Goal: Transaction & Acquisition: Purchase product/service

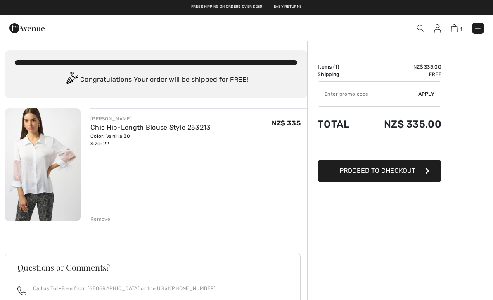
click at [23, 33] on img at bounding box center [26, 28] width 35 height 17
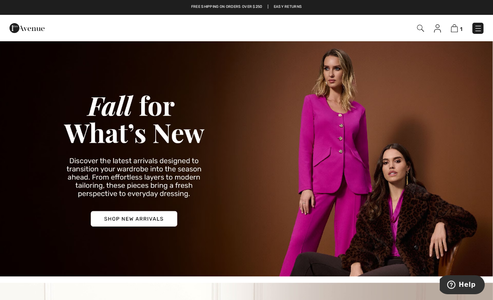
click at [480, 30] on img at bounding box center [478, 28] width 8 height 8
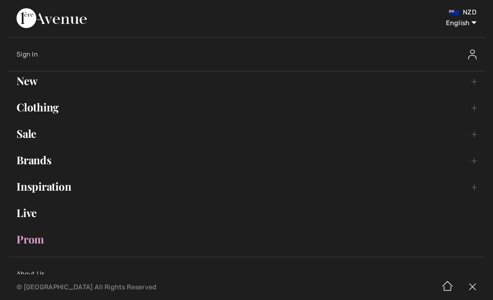
click at [53, 159] on link "Brands Open submenu" at bounding box center [246, 160] width 477 height 18
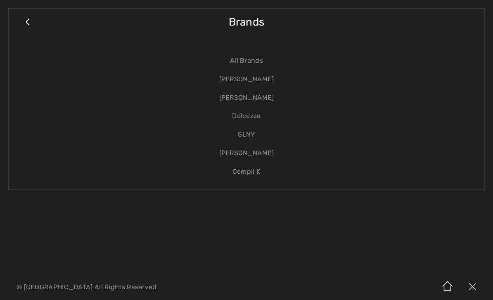
click at [262, 101] on link "[PERSON_NAME]" at bounding box center [246, 98] width 459 height 19
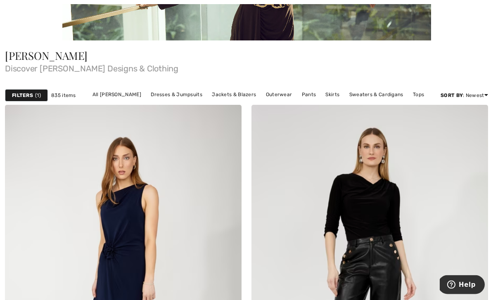
scroll to position [174, 0]
click at [415, 95] on link "Tops" at bounding box center [418, 94] width 19 height 11
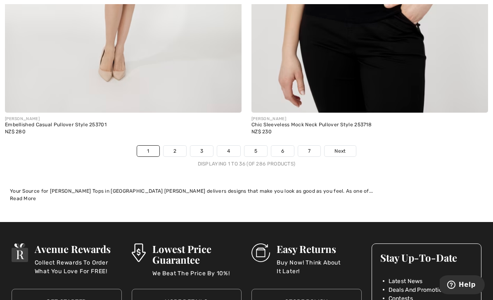
scroll to position [7177, 0]
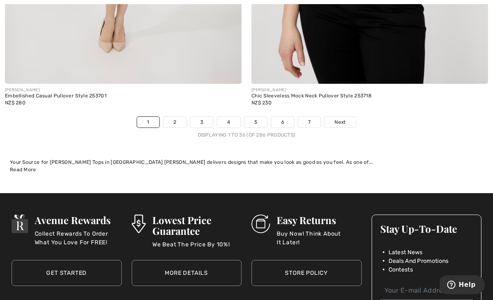
click at [346, 119] on span "Next" at bounding box center [339, 122] width 11 height 7
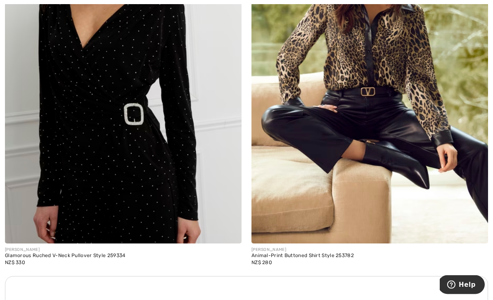
scroll to position [4580, 0]
click at [416, 178] on img at bounding box center [369, 66] width 237 height 355
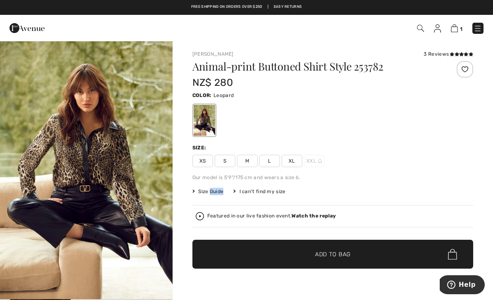
click at [199, 193] on span "Size Guide" at bounding box center [207, 191] width 31 height 7
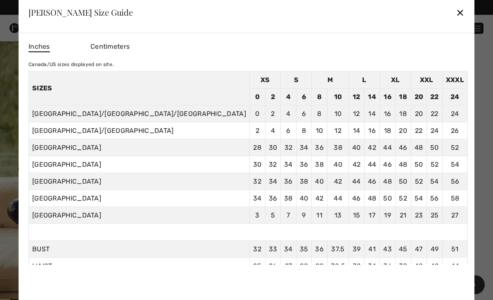
click at [130, 48] on span "Centimeters" at bounding box center [109, 46] width 39 height 8
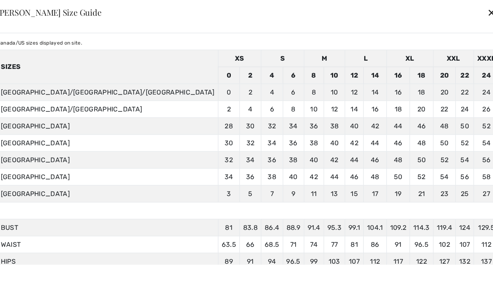
scroll to position [21, 0]
click at [487, 15] on div "✕" at bounding box center [491, 12] width 9 height 17
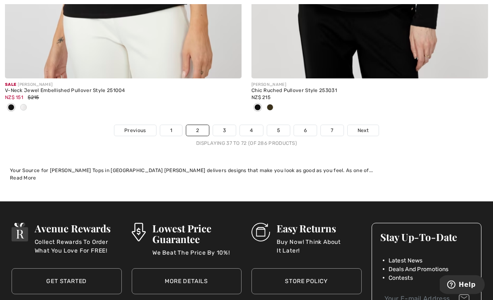
scroll to position [7210, 0]
click at [365, 128] on span "Next" at bounding box center [363, 130] width 11 height 7
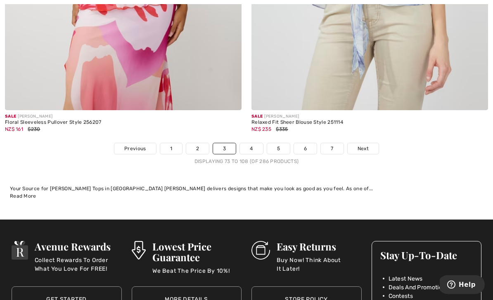
scroll to position [7170, 0]
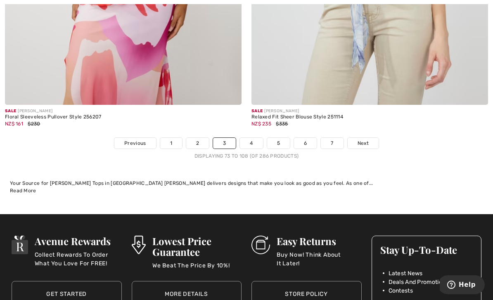
click at [367, 140] on span "Next" at bounding box center [363, 143] width 11 height 7
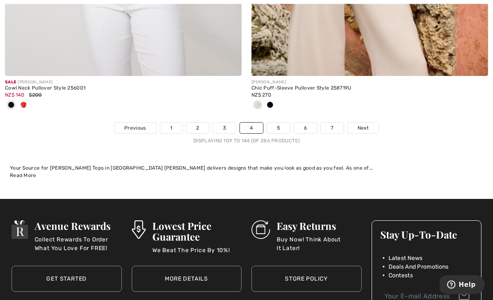
scroll to position [7212, 0]
click at [365, 124] on span "Next" at bounding box center [363, 127] width 11 height 7
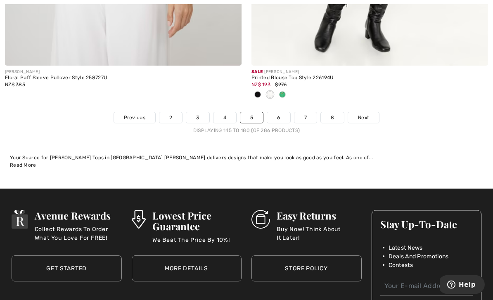
scroll to position [7223, 0]
click at [368, 116] on link "Next" at bounding box center [363, 117] width 31 height 11
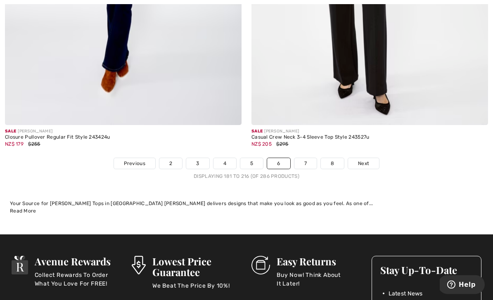
scroll to position [7122, 0]
click at [367, 160] on span "Next" at bounding box center [363, 163] width 11 height 7
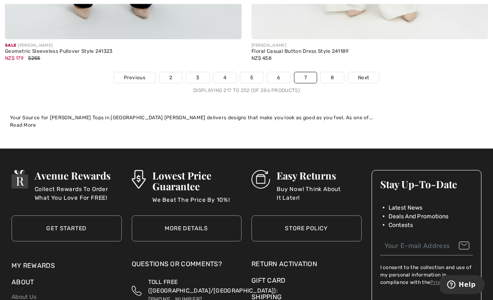
scroll to position [7222, 0]
click at [372, 75] on link "Next" at bounding box center [363, 77] width 31 height 11
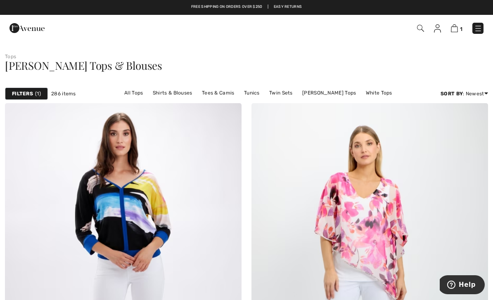
click at [37, 97] on span "1" at bounding box center [38, 93] width 6 height 7
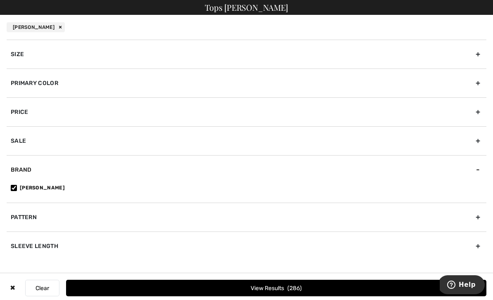
click at [34, 189] on label "[PERSON_NAME]" at bounding box center [249, 187] width 476 height 7
click at [17, 189] on input"] "[PERSON_NAME]" at bounding box center [14, 188] width 6 height 6
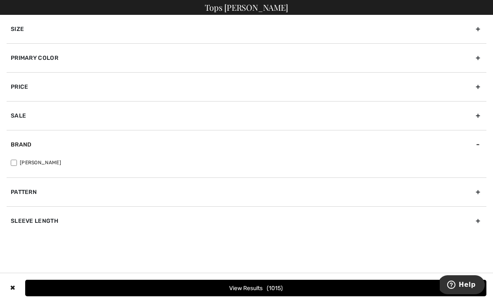
click at [17, 164] on input"] "[PERSON_NAME]" at bounding box center [14, 163] width 6 height 6
checkbox input"] "true"
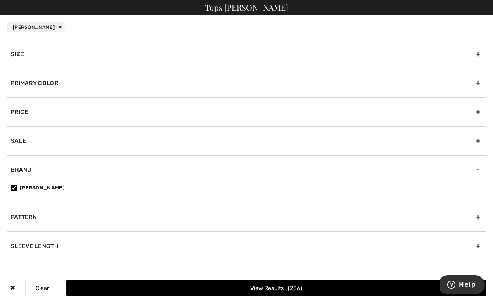
click at [283, 288] on button "View Results 286" at bounding box center [276, 288] width 420 height 17
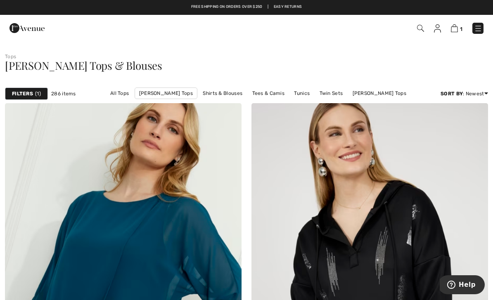
click at [28, 32] on img at bounding box center [26, 28] width 35 height 17
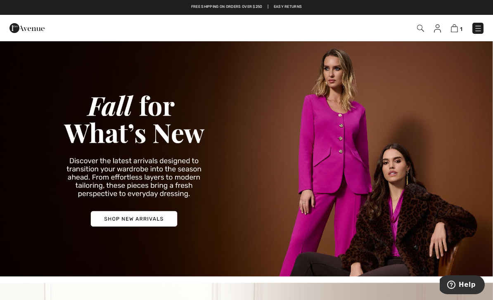
click at [479, 32] on img at bounding box center [478, 28] width 8 height 8
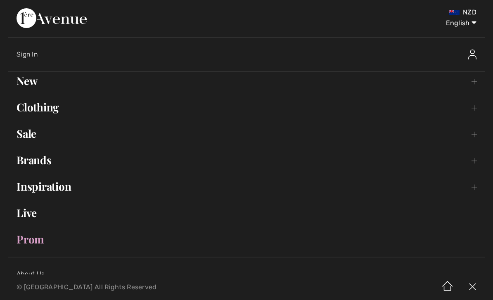
click at [240, 164] on link "Brands Open submenu" at bounding box center [246, 160] width 477 height 18
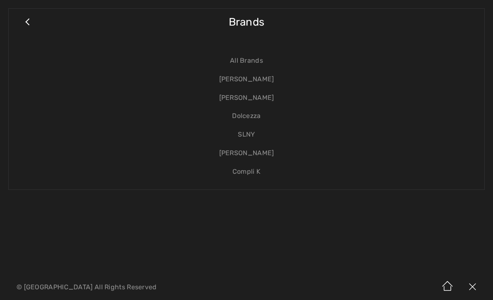
click at [261, 98] on link "[PERSON_NAME]" at bounding box center [246, 98] width 459 height 19
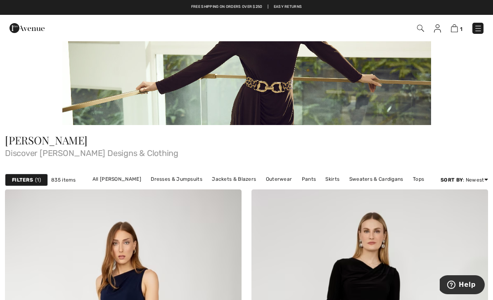
scroll to position [90, 0]
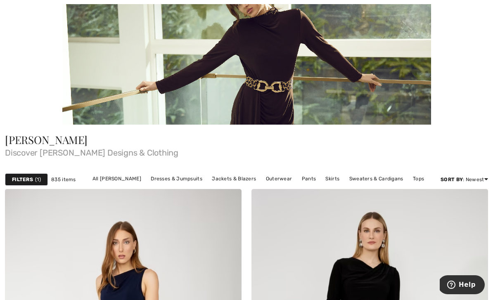
click at [304, 180] on link "Pants" at bounding box center [309, 178] width 23 height 11
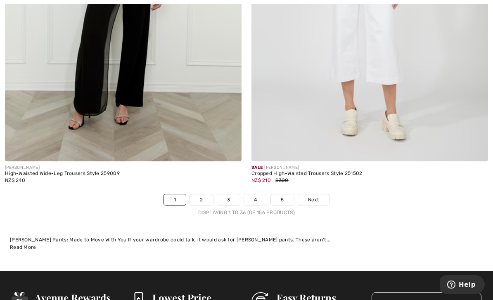
scroll to position [7140, 0]
click at [319, 196] on span "Next" at bounding box center [313, 199] width 11 height 7
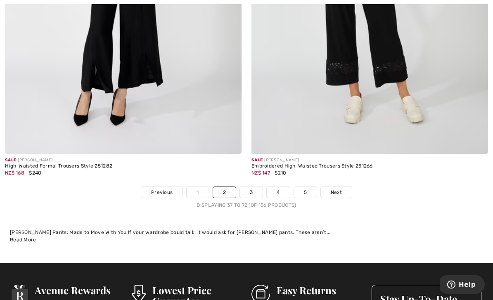
scroll to position [7147, 0]
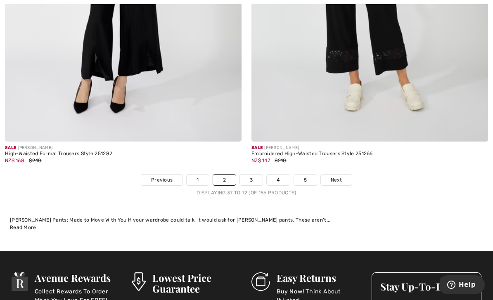
click at [342, 175] on link "Next" at bounding box center [336, 180] width 31 height 11
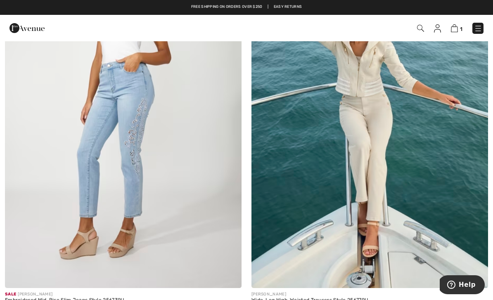
scroll to position [2986, 0]
click at [383, 174] on img at bounding box center [369, 111] width 237 height 355
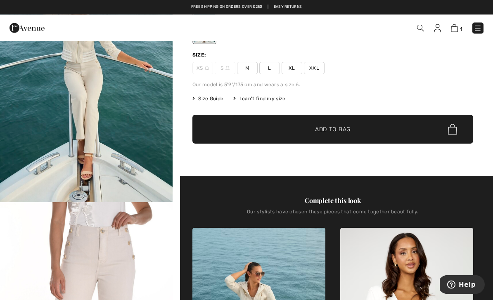
scroll to position [94, 0]
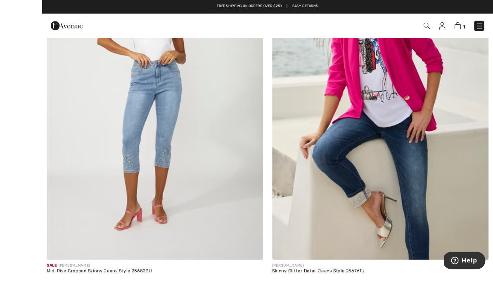
scroll to position [3426, 0]
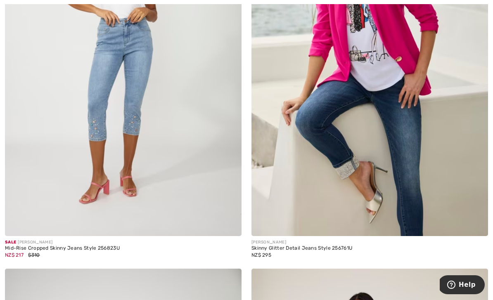
click at [376, 180] on img at bounding box center [369, 58] width 237 height 355
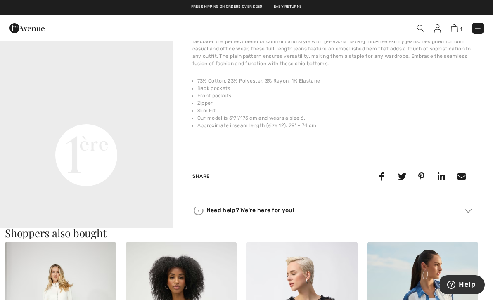
scroll to position [536, 0]
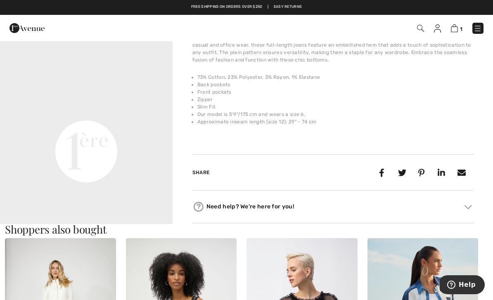
click at [122, 109] on video "Your browser does not support the video tag." at bounding box center [86, 65] width 173 height 86
click at [106, 109] on video "Your browser does not support the video tag." at bounding box center [86, 65] width 173 height 86
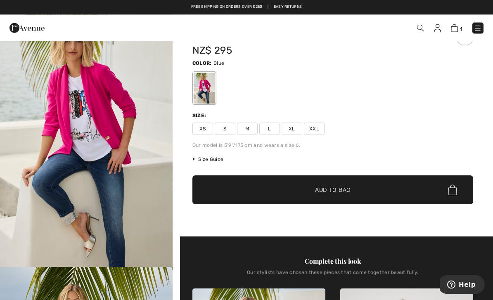
scroll to position [0, 0]
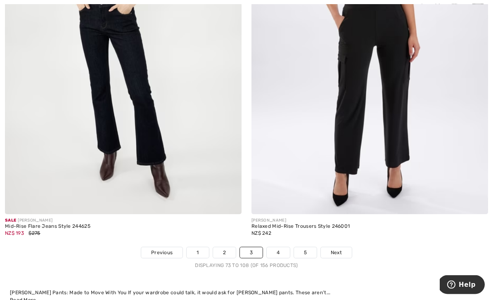
scroll to position [7050, 0]
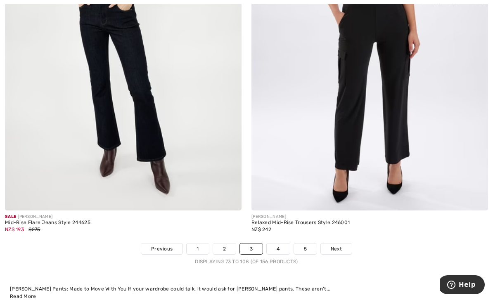
click at [345, 244] on link "Next" at bounding box center [336, 249] width 31 height 11
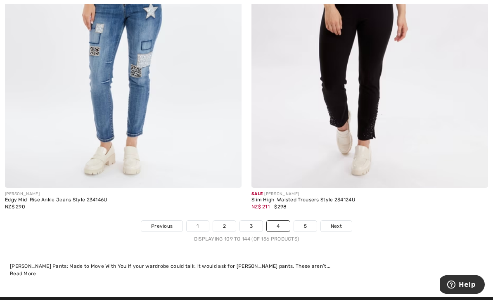
scroll to position [7087, 0]
click at [345, 223] on link "Next" at bounding box center [336, 226] width 31 height 11
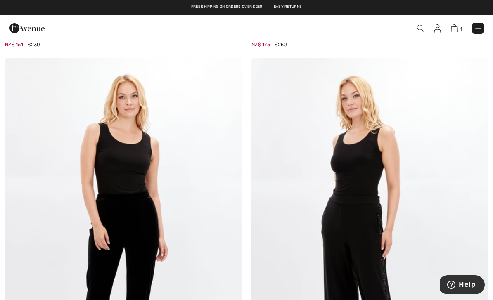
scroll to position [692, 0]
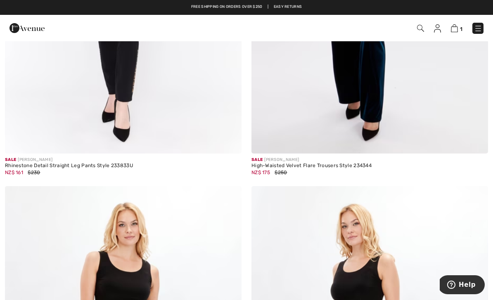
click at [477, 31] on img at bounding box center [478, 28] width 8 height 8
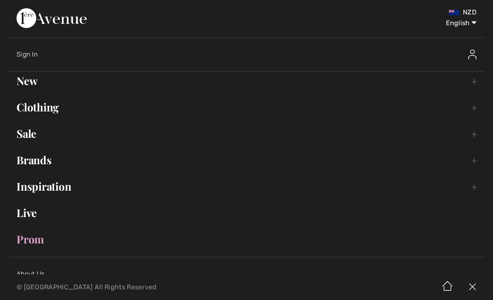
click at [60, 116] on link "Clothing Toggle submenu" at bounding box center [246, 107] width 477 height 18
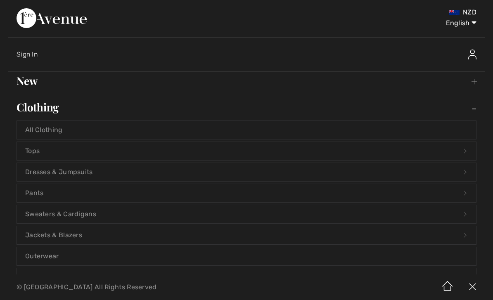
click at [82, 238] on link "Jackets & Blazers Open submenu" at bounding box center [246, 235] width 459 height 18
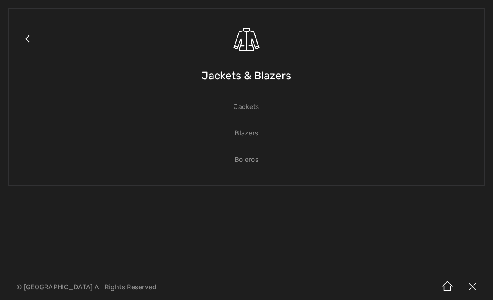
click at [254, 138] on link "Blazers" at bounding box center [246, 133] width 459 height 18
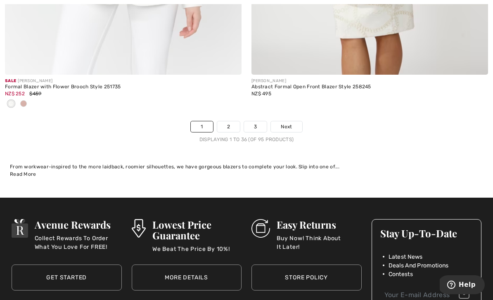
scroll to position [7238, 0]
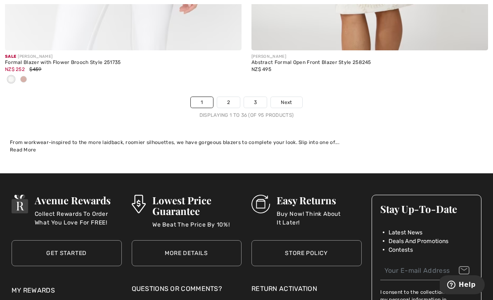
click at [289, 99] on span "Next" at bounding box center [286, 102] width 11 height 7
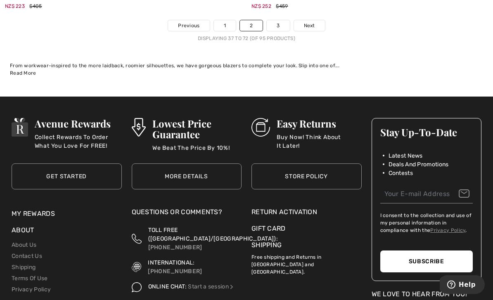
scroll to position [7383, 0]
click at [313, 24] on link "Next" at bounding box center [309, 25] width 31 height 11
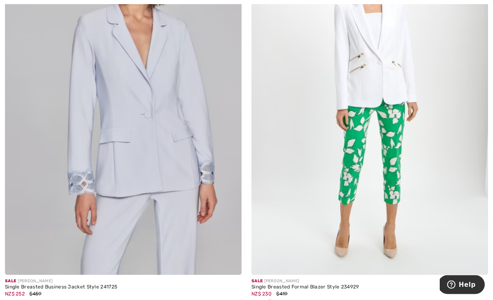
scroll to position [2653, 0]
click at [259, 300] on span at bounding box center [257, 304] width 7 height 7
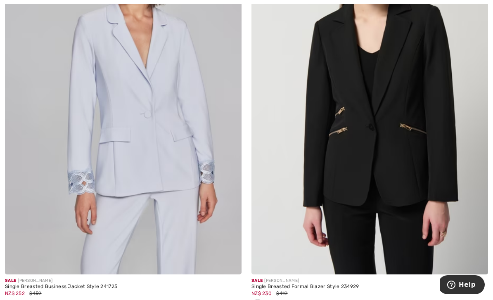
click at [397, 189] on img at bounding box center [369, 97] width 237 height 355
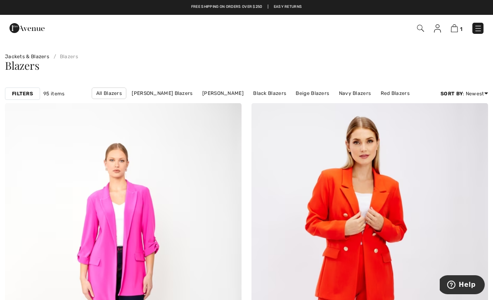
click at [477, 33] on img at bounding box center [478, 28] width 8 height 8
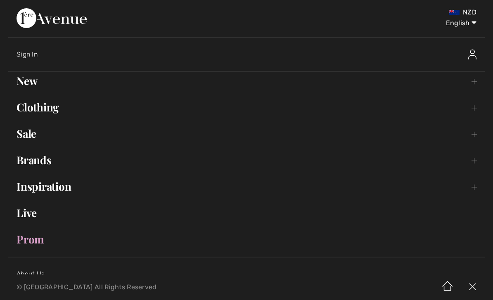
click at [54, 163] on link "Brands Open submenu" at bounding box center [246, 160] width 477 height 18
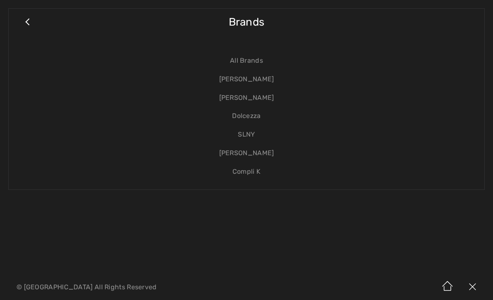
click at [264, 83] on link "[PERSON_NAME]" at bounding box center [246, 79] width 459 height 19
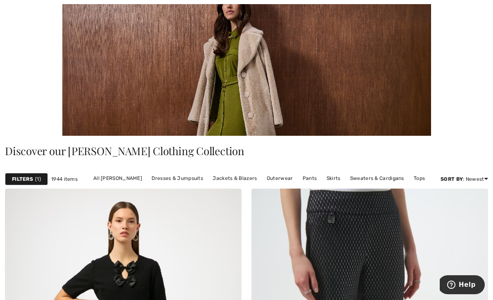
click at [312, 179] on link "Pants" at bounding box center [310, 178] width 23 height 11
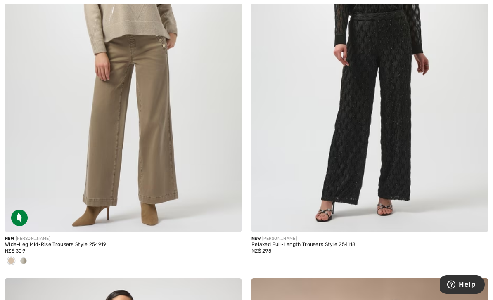
scroll to position [4272, 0]
click at [30, 255] on div at bounding box center [123, 262] width 237 height 14
click at [27, 257] on div at bounding box center [23, 262] width 12 height 14
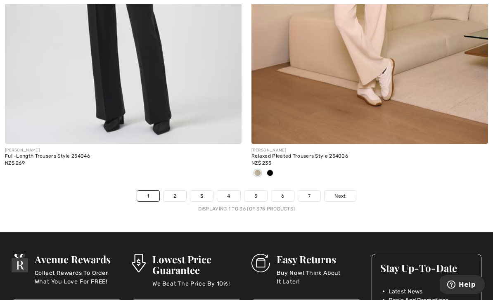
scroll to position [7212, 0]
click at [340, 194] on span "Next" at bounding box center [339, 195] width 11 height 7
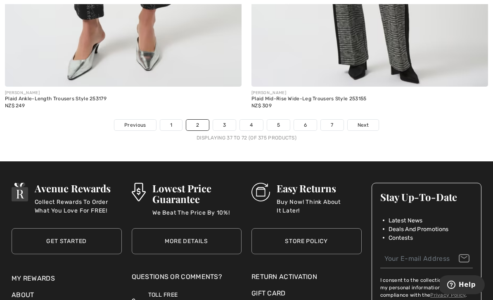
scroll to position [7324, 0]
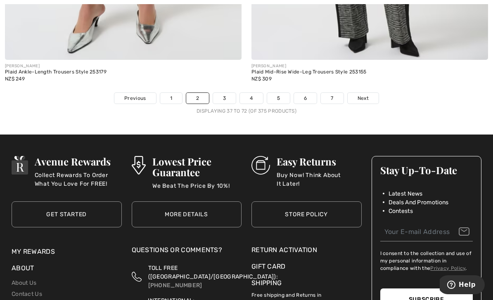
click at [365, 97] on link "Next" at bounding box center [363, 98] width 31 height 11
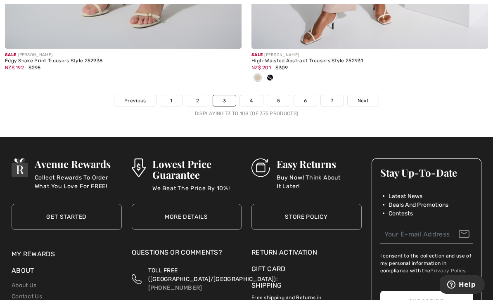
scroll to position [7294, 0]
click at [370, 98] on link "Next" at bounding box center [363, 100] width 31 height 11
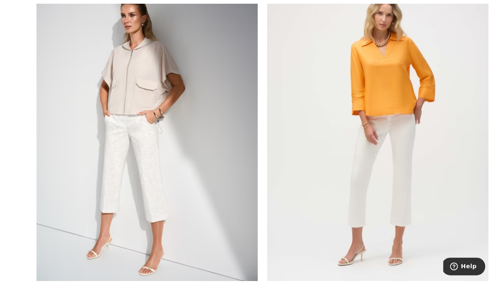
scroll to position [1366, 0]
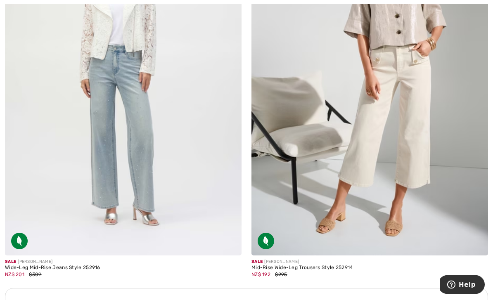
scroll to position [4609, 0]
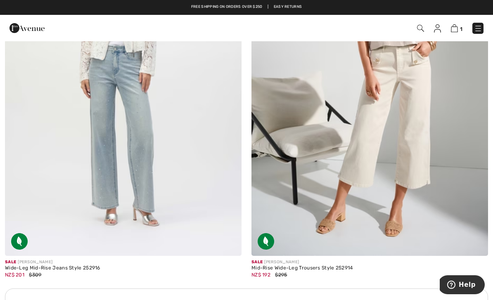
click at [433, 196] on img at bounding box center [369, 78] width 237 height 355
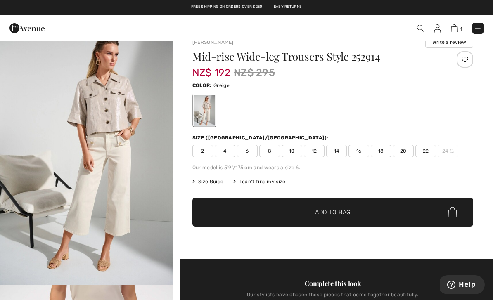
scroll to position [13, 0]
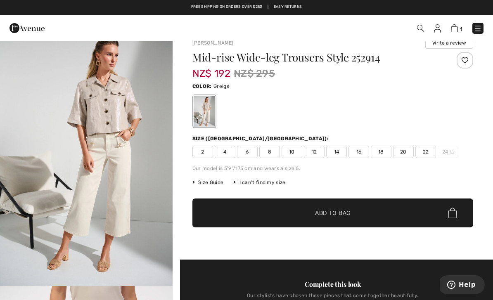
click at [216, 181] on span "Size Guide" at bounding box center [207, 182] width 31 height 7
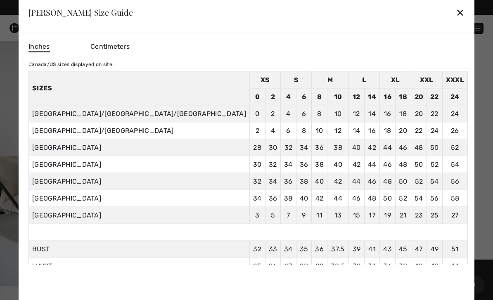
click at [152, 51] on div "Centimeters" at bounding box center [121, 47] width 62 height 14
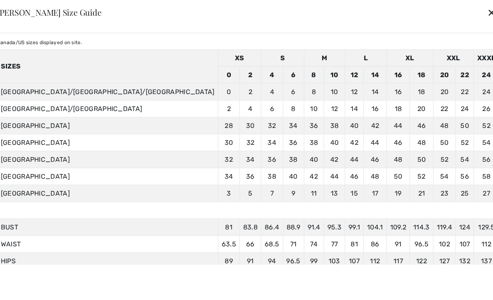
scroll to position [21, 0]
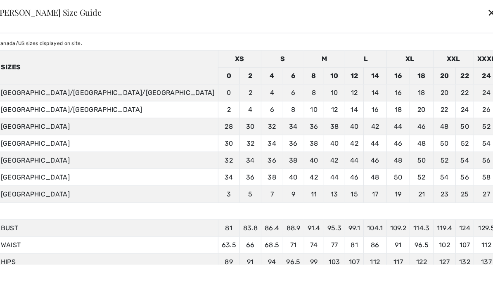
click at [487, 15] on div "✕" at bounding box center [491, 12] width 9 height 17
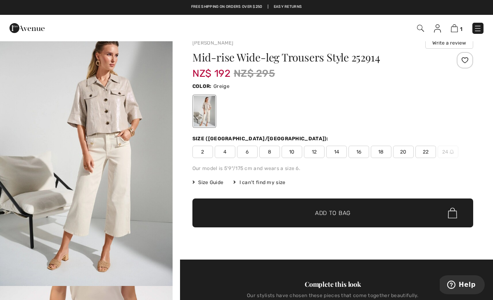
click at [422, 152] on span "22" at bounding box center [425, 152] width 21 height 12
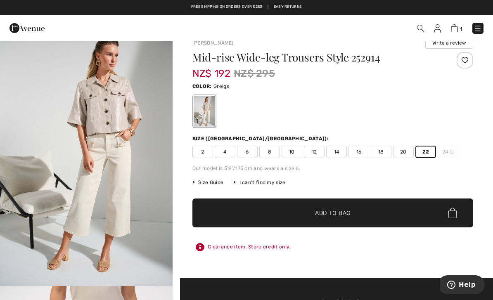
click at [344, 211] on span "Add to Bag" at bounding box center [333, 213] width 36 height 9
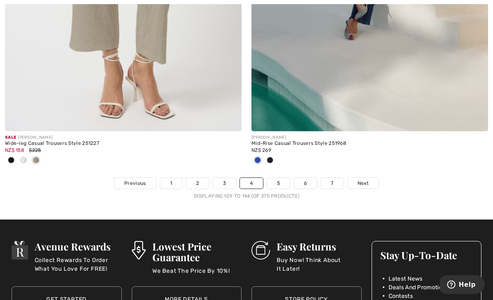
scroll to position [7202, 0]
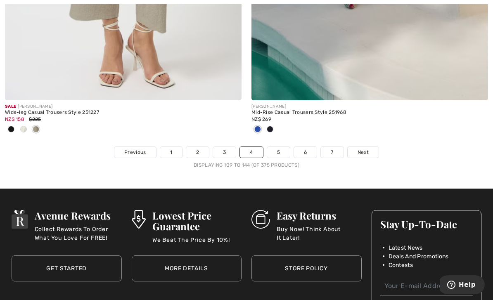
click at [369, 148] on link "Next" at bounding box center [363, 152] width 31 height 11
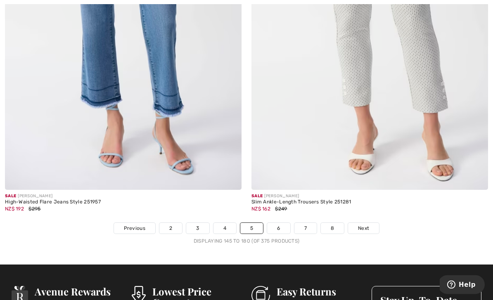
scroll to position [7210, 0]
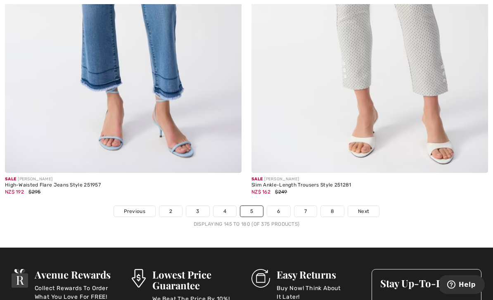
click at [364, 208] on span "Next" at bounding box center [363, 211] width 11 height 7
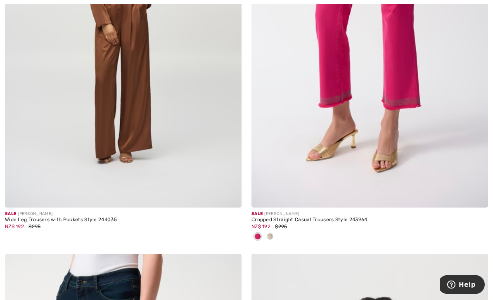
scroll to position [5894, 0]
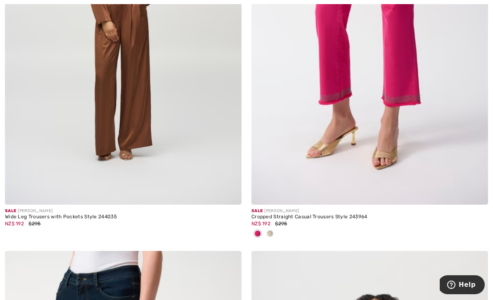
click at [273, 230] on span at bounding box center [270, 233] width 7 height 7
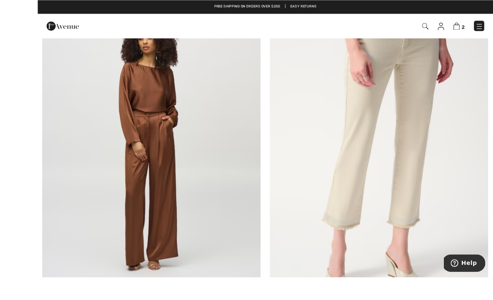
scroll to position [5762, 0]
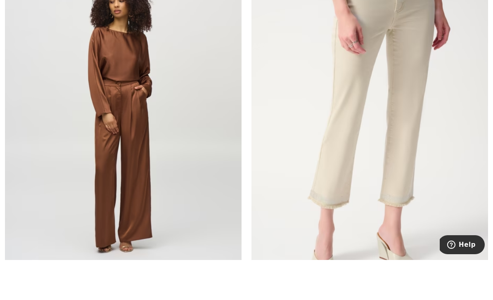
click at [368, 220] on img at bounding box center [369, 159] width 237 height 355
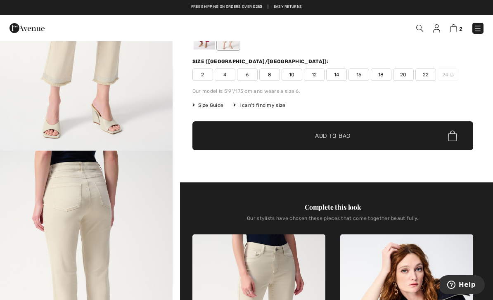
scroll to position [81, 0]
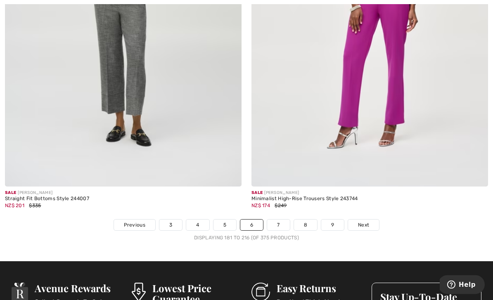
scroll to position [7102, 0]
click at [370, 220] on link "Next" at bounding box center [363, 225] width 31 height 11
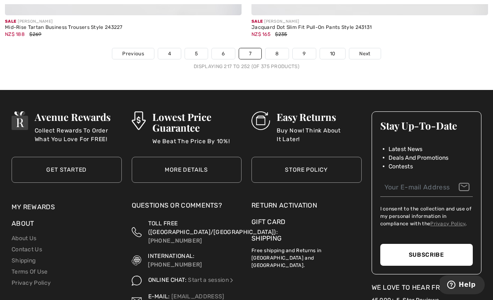
scroll to position [7264, 0]
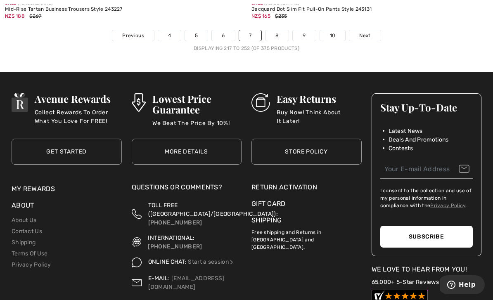
click at [368, 32] on span "Next" at bounding box center [364, 35] width 11 height 7
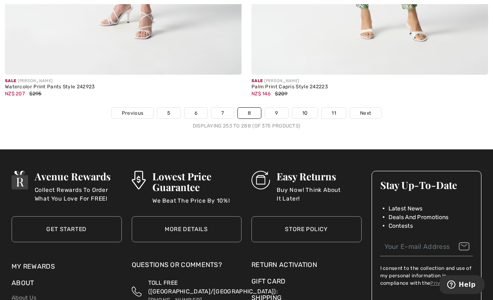
scroll to position [7295, 0]
click at [375, 109] on link "Next" at bounding box center [365, 113] width 31 height 11
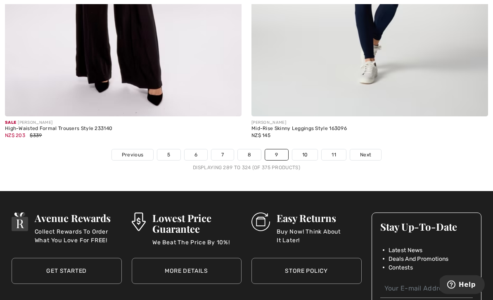
scroll to position [7158, 0]
click at [370, 151] on span "Next" at bounding box center [365, 154] width 11 height 7
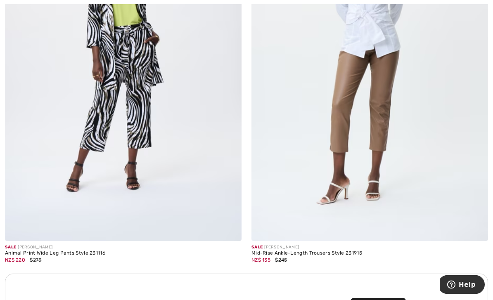
scroll to position [4583, 0]
click at [363, 177] on img at bounding box center [369, 63] width 237 height 355
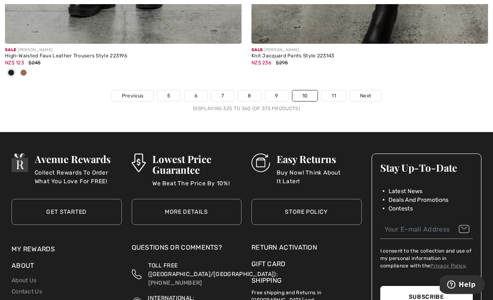
scroll to position [7217, 0]
click at [372, 95] on link "Next" at bounding box center [365, 95] width 31 height 11
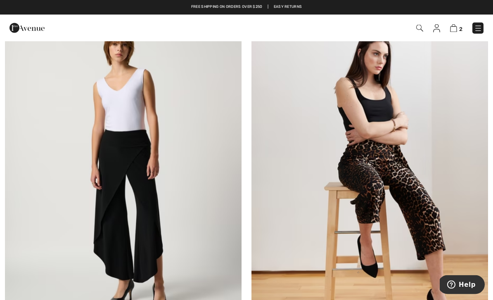
scroll to position [2515, 0]
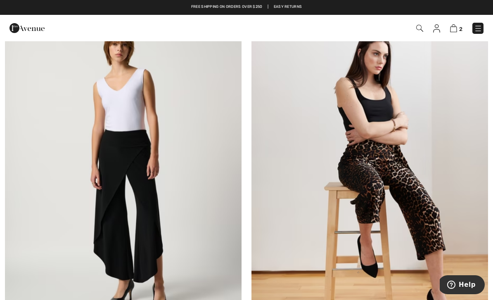
click at [455, 32] on img at bounding box center [453, 28] width 7 height 8
